Goal: Information Seeking & Learning: Check status

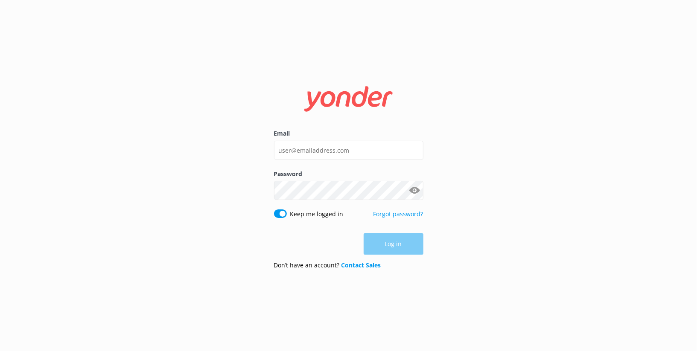
click at [245, 108] on div "Email Password Show password Keep me logged in Forgot password? Log in Don’t ha…" at bounding box center [348, 175] width 697 height 351
click at [283, 150] on input "Email" at bounding box center [348, 150] width 149 height 19
type input "heather@bungy.co.nz"
click at [334, 198] on div "Password Show password" at bounding box center [348, 190] width 149 height 40
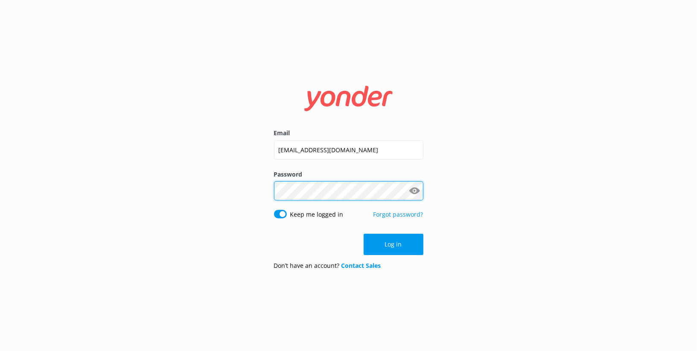
click button "Log in" at bounding box center [394, 244] width 60 height 21
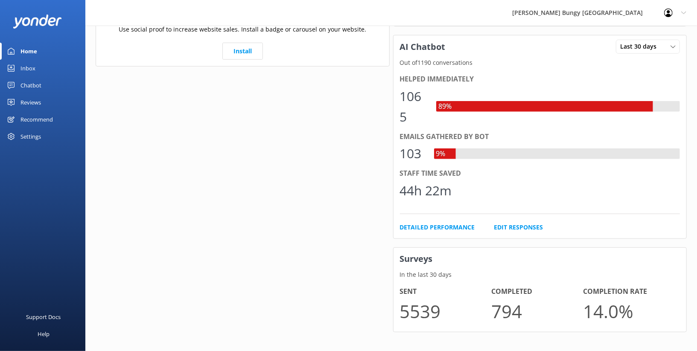
scroll to position [378, 0]
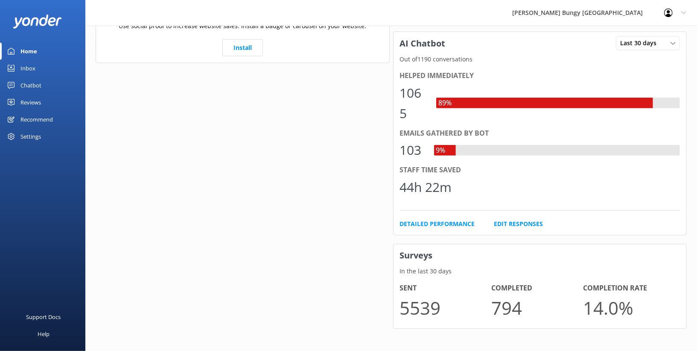
click at [32, 104] on div "Reviews" at bounding box center [30, 102] width 20 height 17
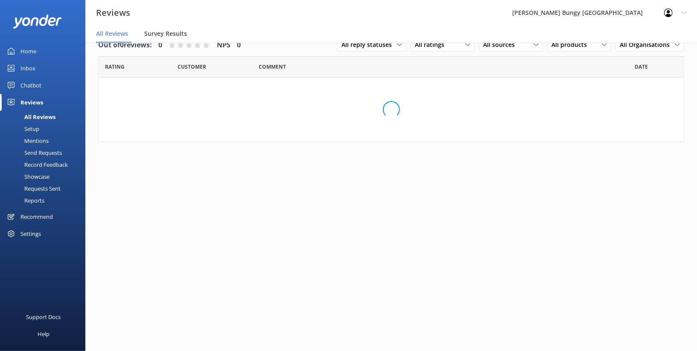
click at [155, 33] on span "Survey Results" at bounding box center [165, 33] width 43 height 9
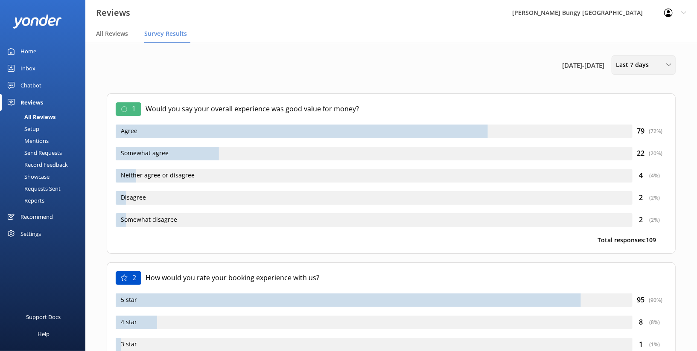
click at [663, 68] on div "Last 7 days" at bounding box center [644, 64] width 60 height 9
click at [639, 135] on div "Last 180 days" at bounding box center [633, 137] width 33 height 9
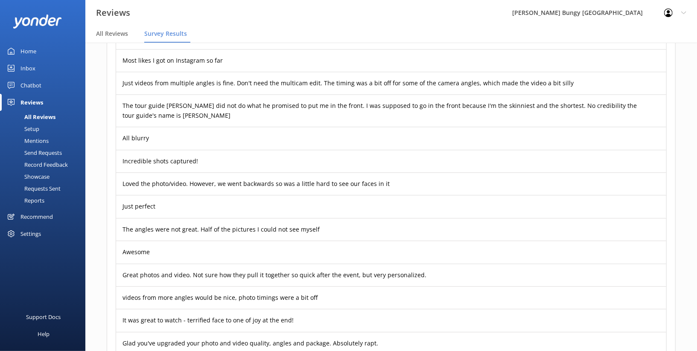
scroll to position [20184, 0]
